Goal: Transaction & Acquisition: Purchase product/service

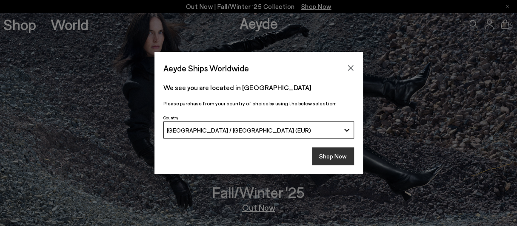
click at [340, 159] on button "Shop Now" at bounding box center [333, 157] width 42 height 18
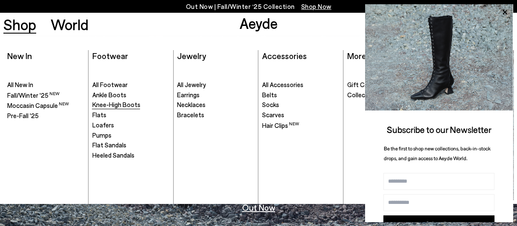
click at [120, 107] on span "Knee-High Boots" at bounding box center [116, 105] width 48 height 8
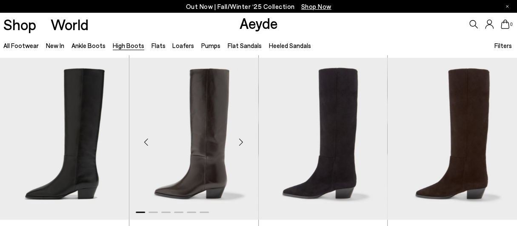
scroll to position [217, 0]
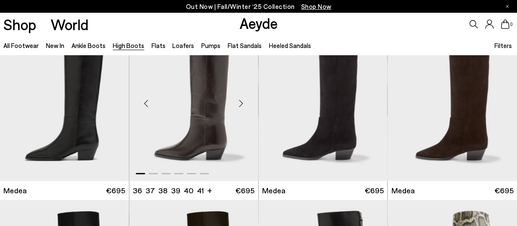
click at [242, 97] on div "Next slide" at bounding box center [241, 104] width 26 height 26
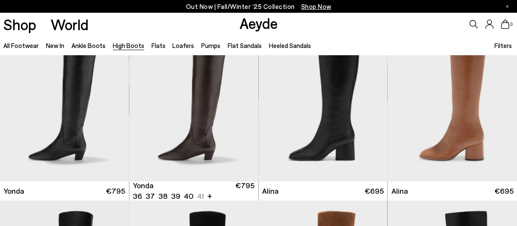
scroll to position [579, 0]
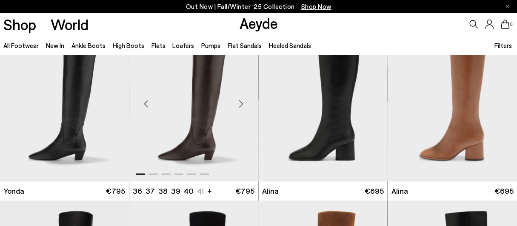
click at [241, 107] on div "Next slide" at bounding box center [241, 104] width 26 height 26
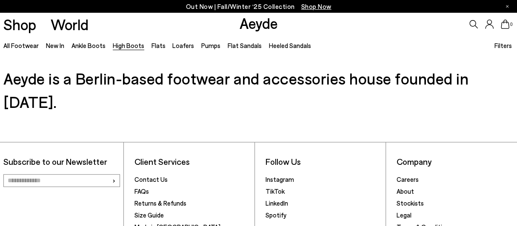
scroll to position [2026, 0]
